Goal: Answer question/provide support: Answer question/provide support

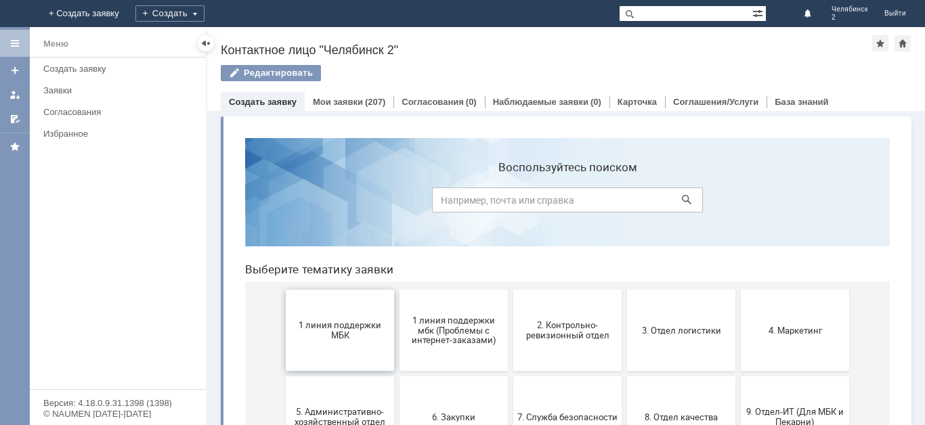
click at [310, 354] on button "1 линия поддержки МБК" at bounding box center [340, 330] width 108 height 81
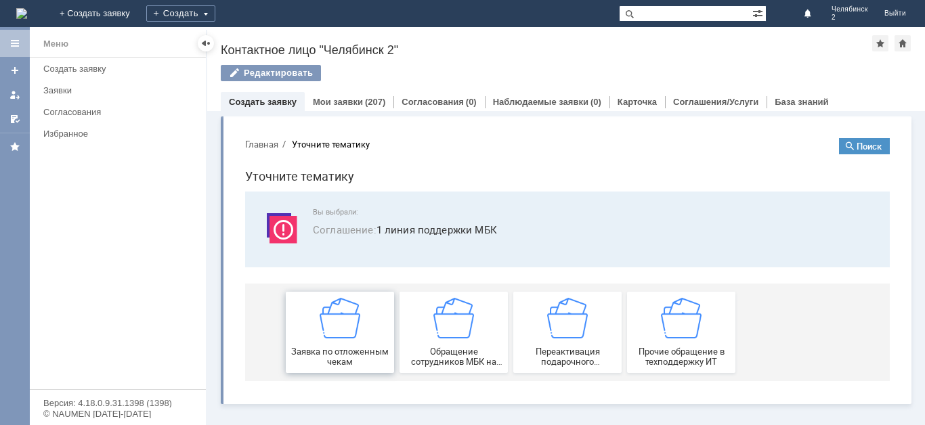
click at [324, 315] on img at bounding box center [340, 318] width 41 height 41
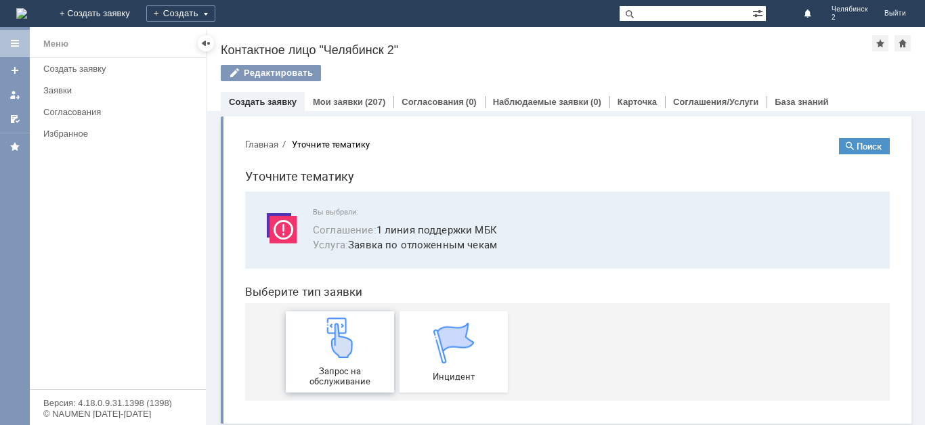
click at [350, 359] on div "Запрос на обслуживание" at bounding box center [340, 352] width 100 height 69
click at [134, 89] on div "Заявки" at bounding box center [120, 90] width 154 height 10
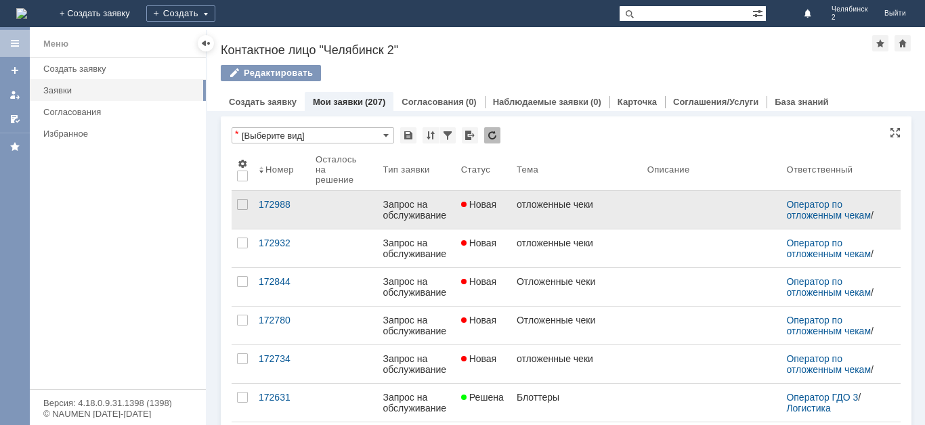
click at [497, 205] on span "Новая" at bounding box center [479, 204] width 36 height 11
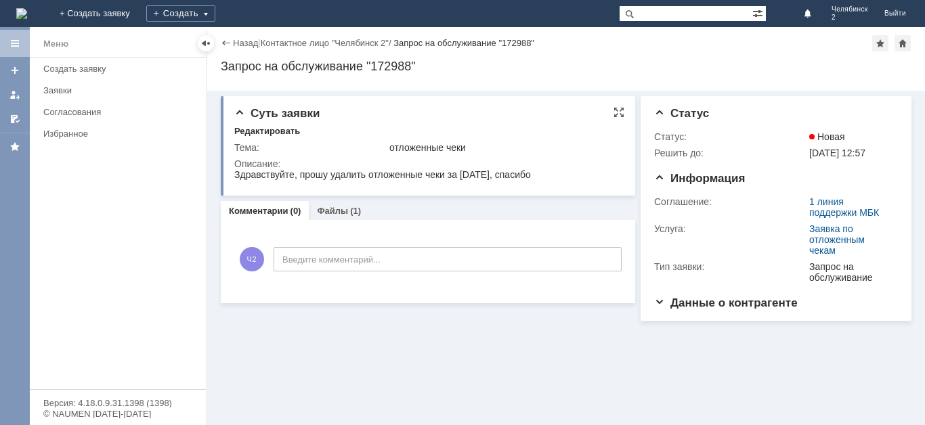
click at [348, 178] on span "Здравствуйте, прошу удалить отложенные чеки за [DATE], спасибо" at bounding box center [382, 174] width 297 height 11
copy span "Здравствуйте, прошу удалить отложенные чеки за [DATE], спасибо"
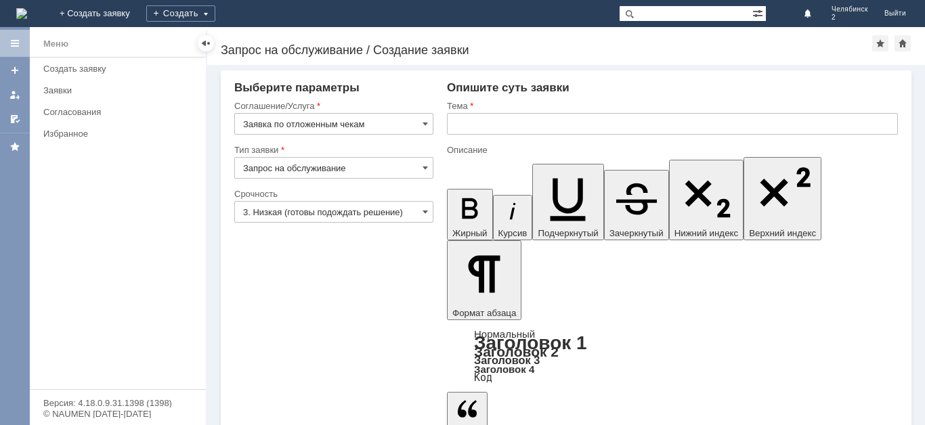
click at [673, 125] on input "text" at bounding box center [672, 124] width 451 height 22
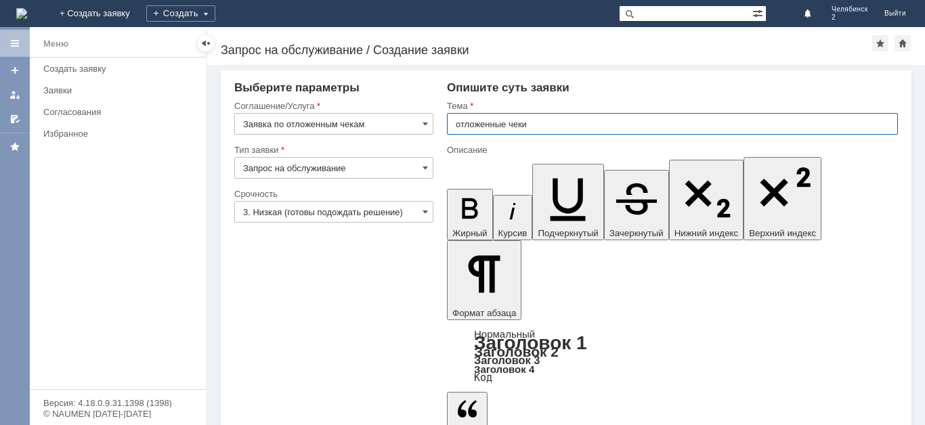
type input "отложенные чеки"
